Goal: Task Accomplishment & Management: Use online tool/utility

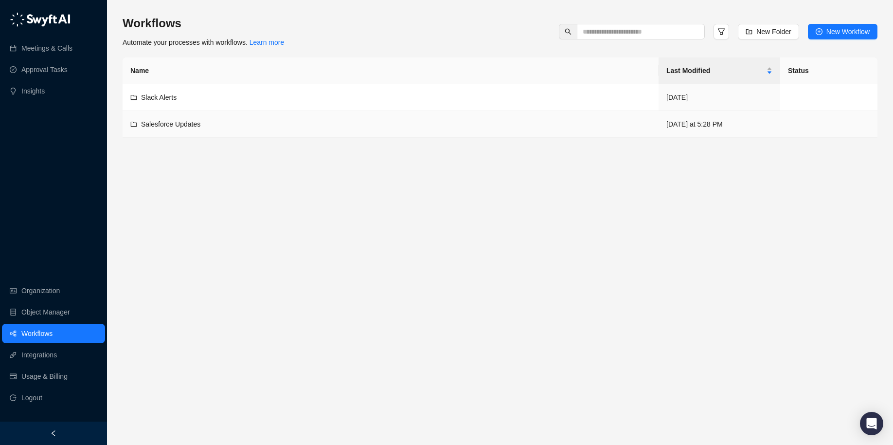
click at [203, 128] on div "Salesforce Updates" at bounding box center [390, 124] width 520 height 11
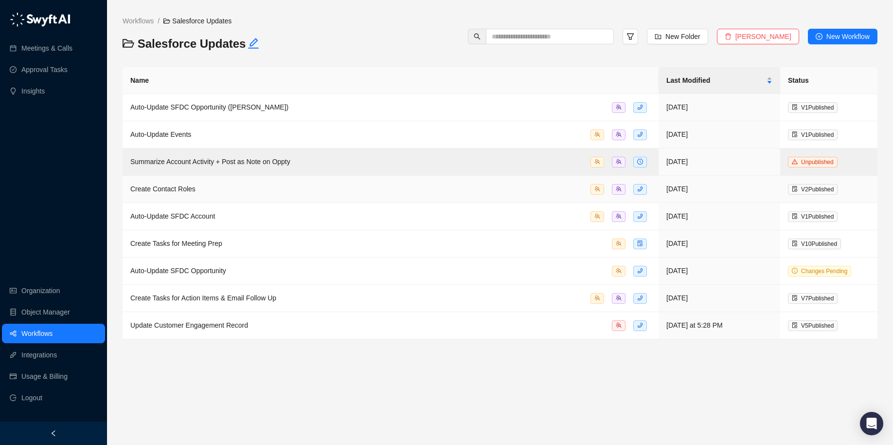
click at [423, 192] on div "Create Contact Roles" at bounding box center [390, 188] width 520 height 11
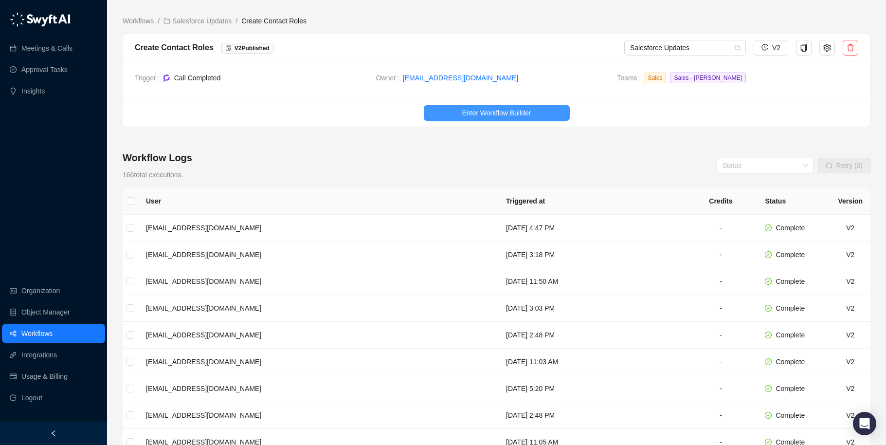
click at [479, 109] on span "Enter Workflow Builder" at bounding box center [496, 112] width 69 height 11
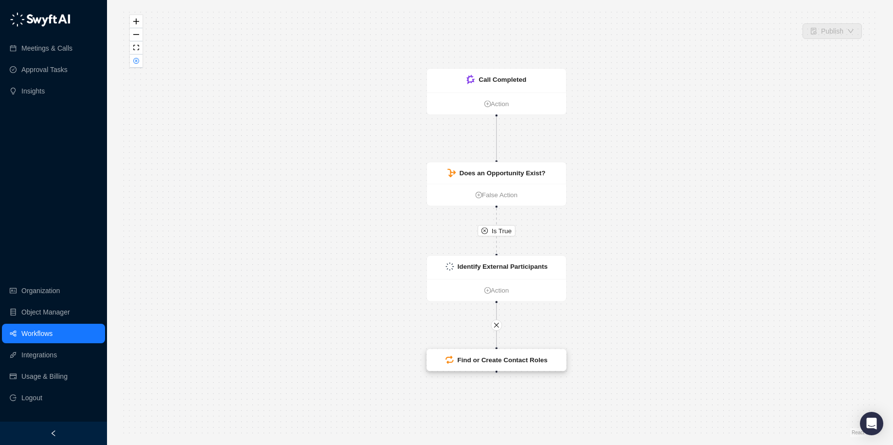
click at [482, 363] on div "Find or Create Contact Roles" at bounding box center [502, 360] width 90 height 10
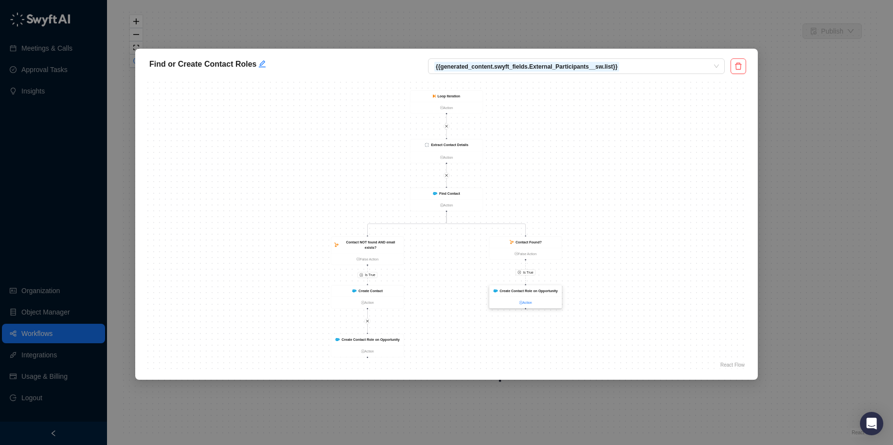
click at [524, 303] on link "Action" at bounding box center [525, 302] width 72 height 5
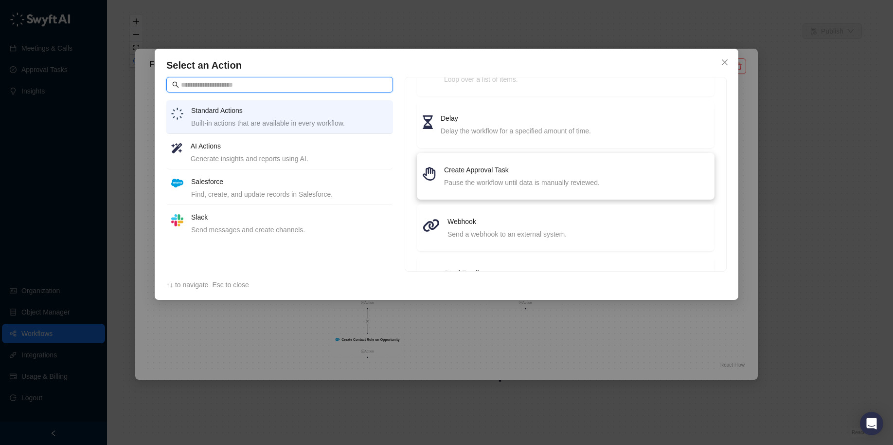
scroll to position [139, 0]
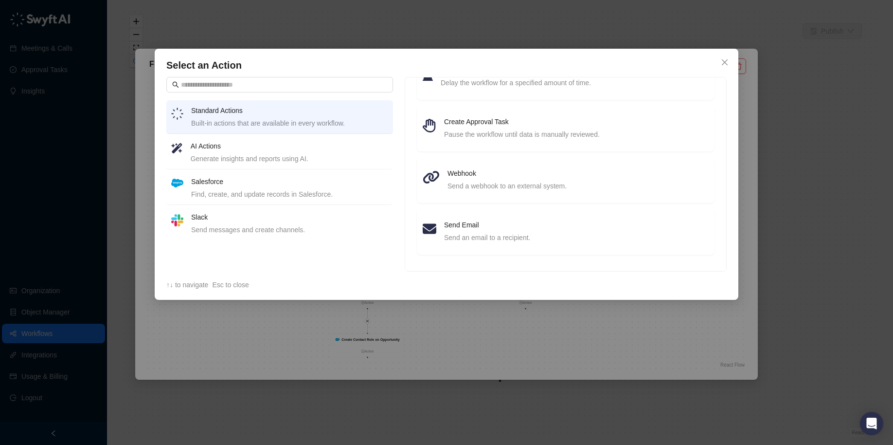
click at [275, 151] on h4 "AI Actions" at bounding box center [289, 146] width 197 height 11
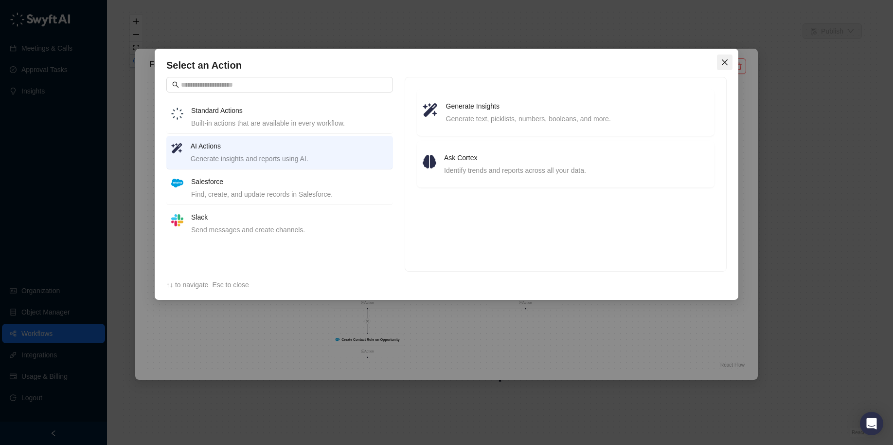
click at [724, 61] on icon "close" at bounding box center [725, 62] width 6 height 6
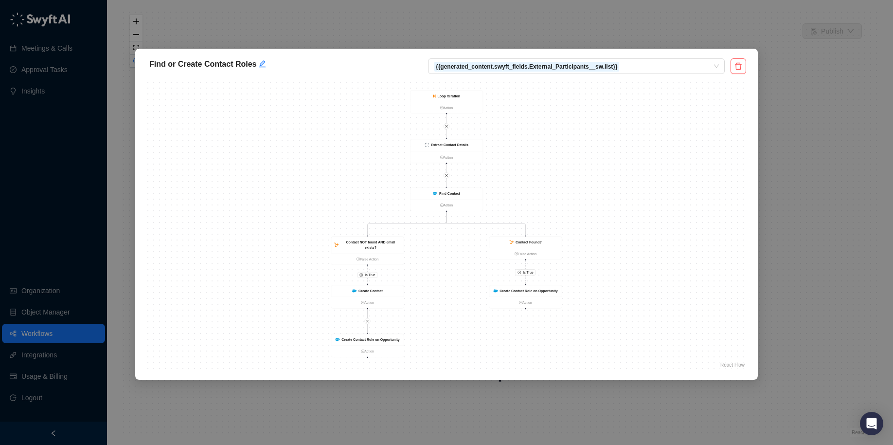
click at [245, 18] on div "Find or Create Contact Roles {{generated_content.swyft_fields.External_Particip…" at bounding box center [446, 222] width 893 height 445
